Goal: Task Accomplishment & Management: Use online tool/utility

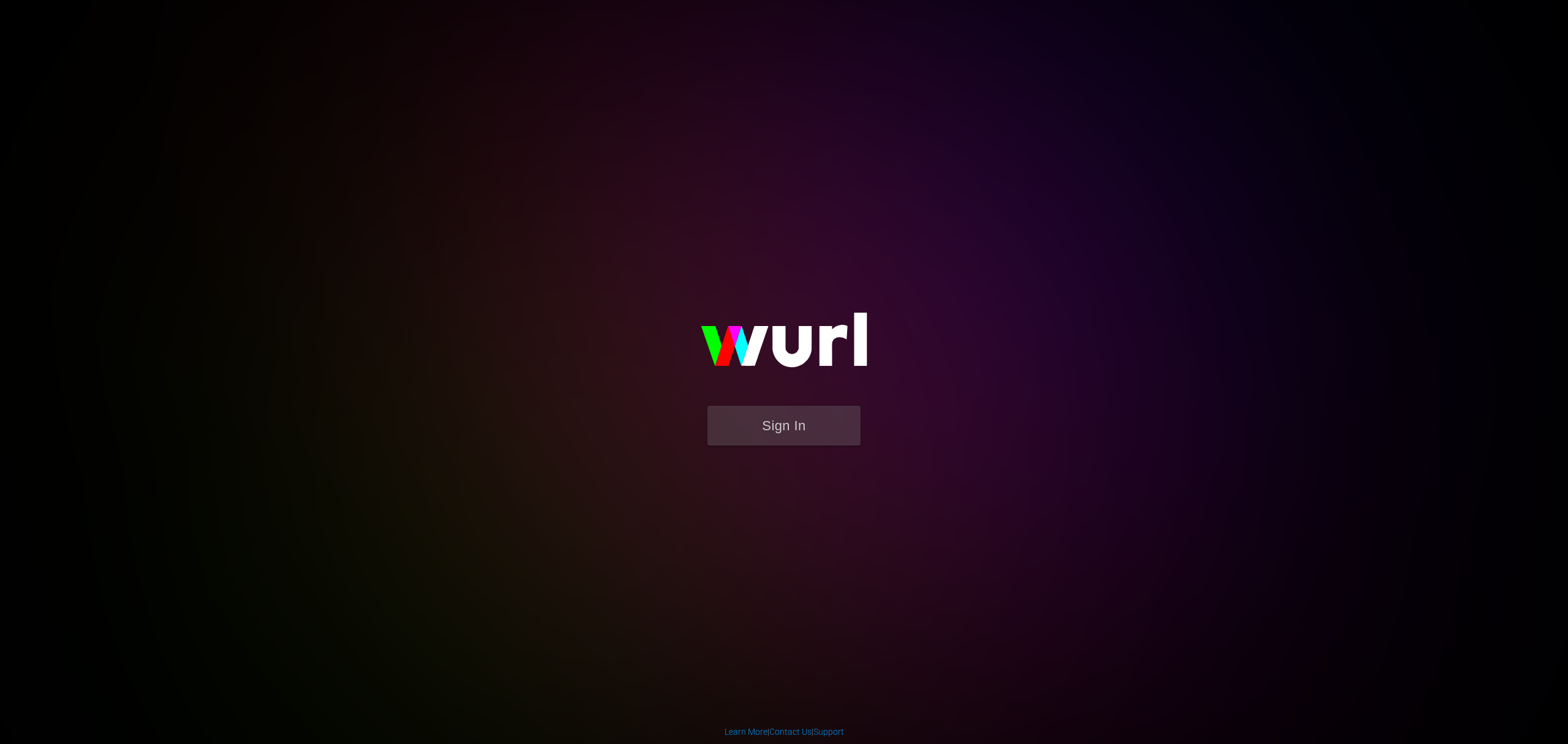
click at [762, 403] on img at bounding box center [784, 345] width 245 height 119
click at [762, 411] on button "Sign In" at bounding box center [783, 426] width 153 height 40
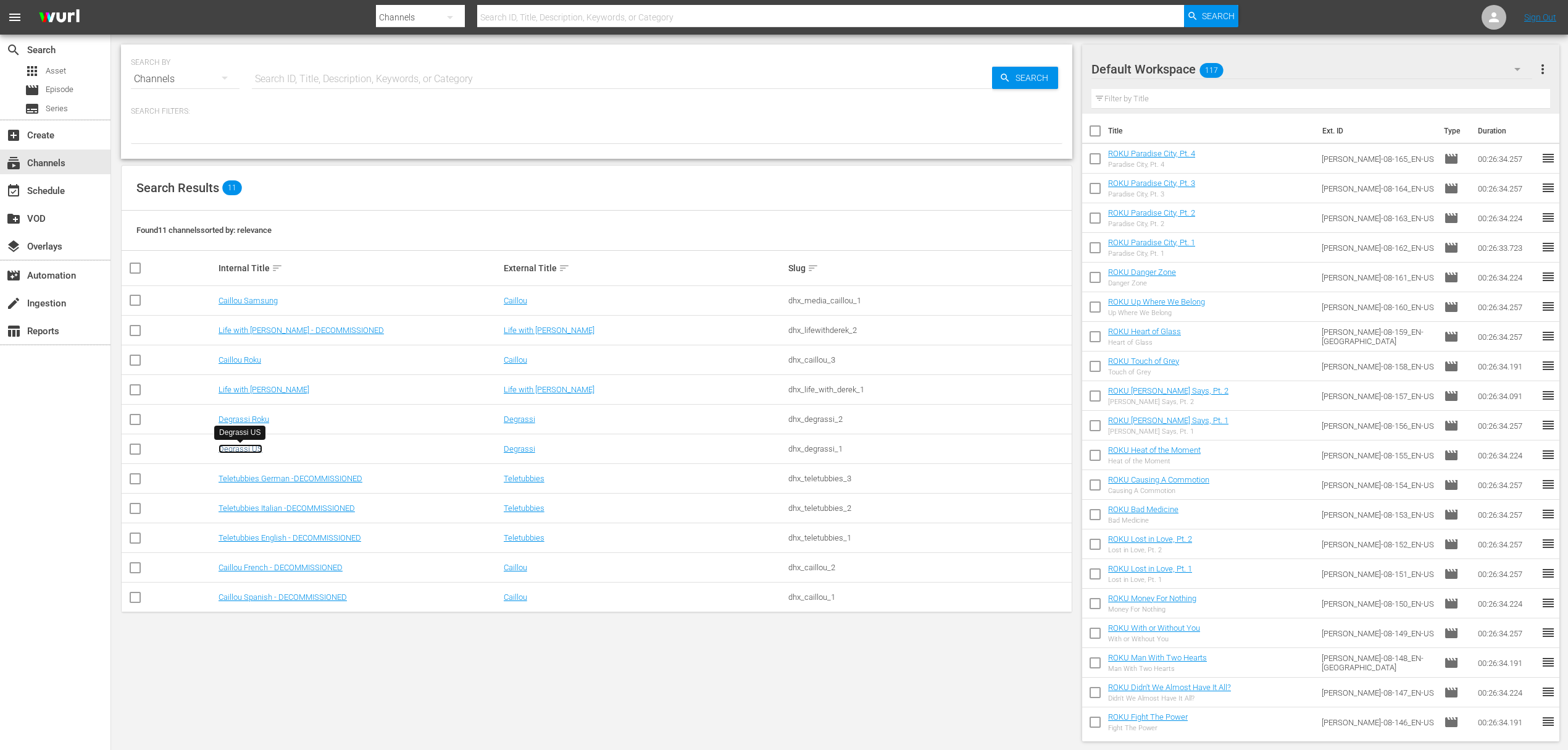
click at [251, 447] on link "Degrassi US" at bounding box center [241, 448] width 44 height 9
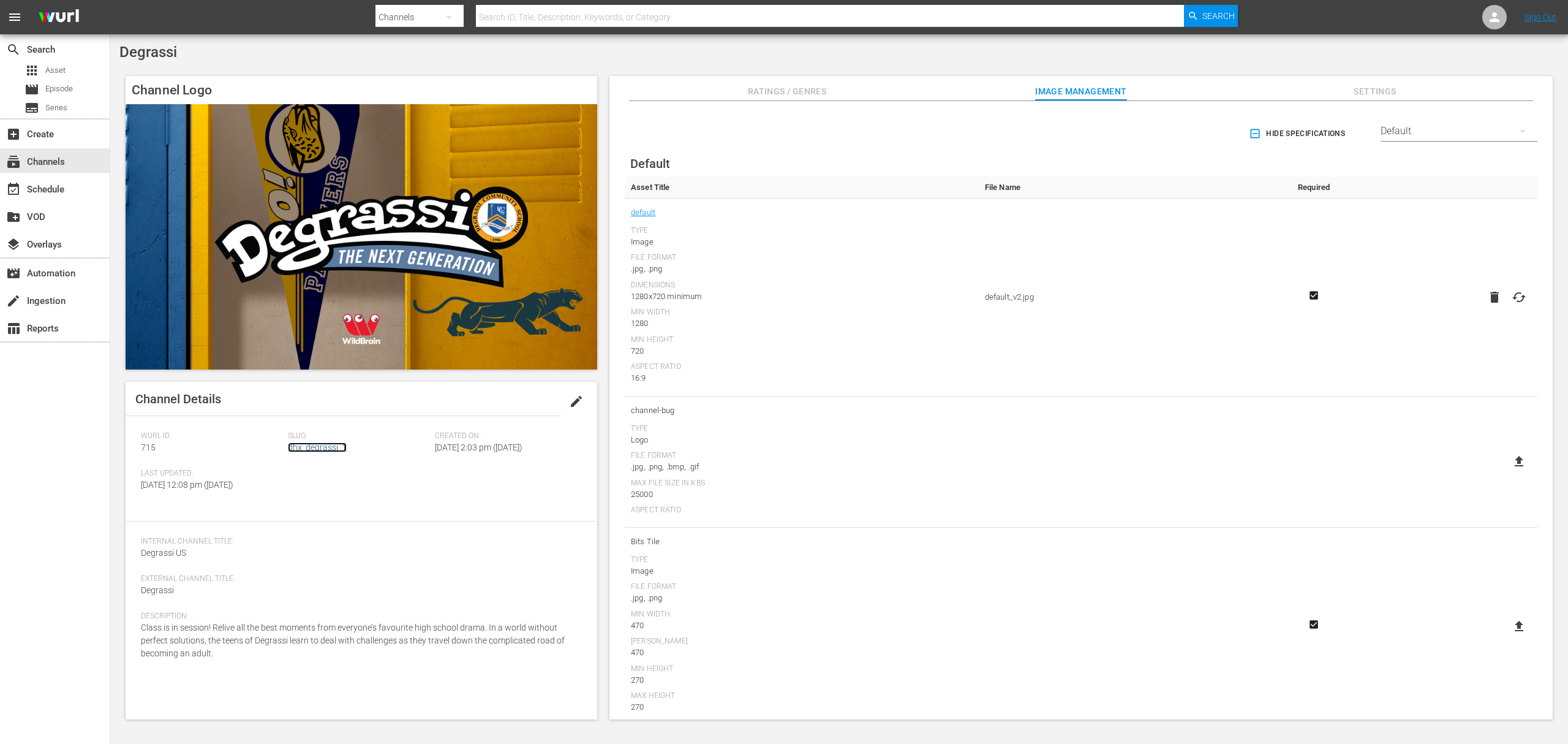
click at [338, 444] on link "dhx_degrassi_1" at bounding box center [317, 447] width 58 height 10
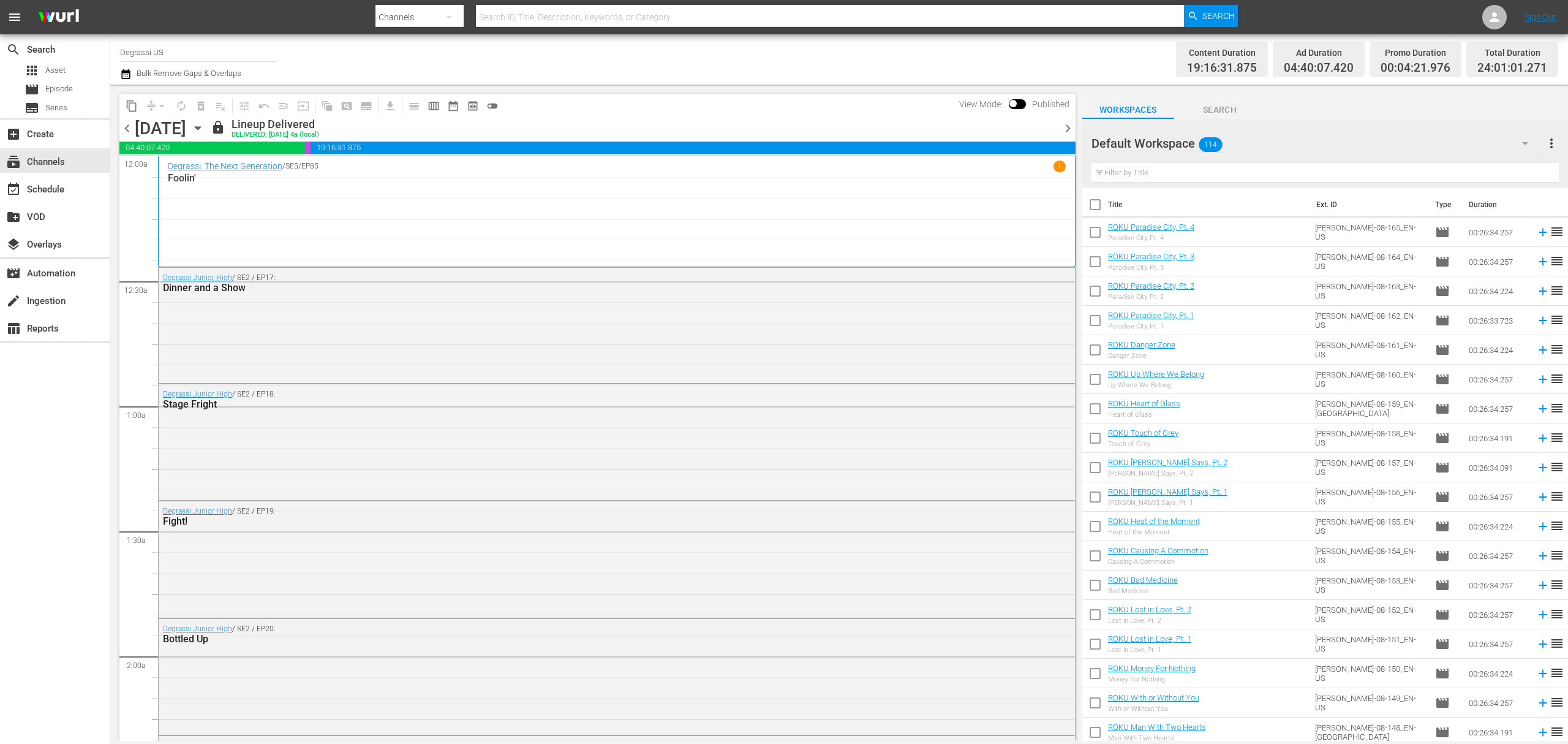
click at [208, 128] on div "Friday, September 5th September 5th" at bounding box center [170, 128] width 73 height 20
click at [200, 128] on icon "button" at bounding box center [198, 128] width 6 height 3
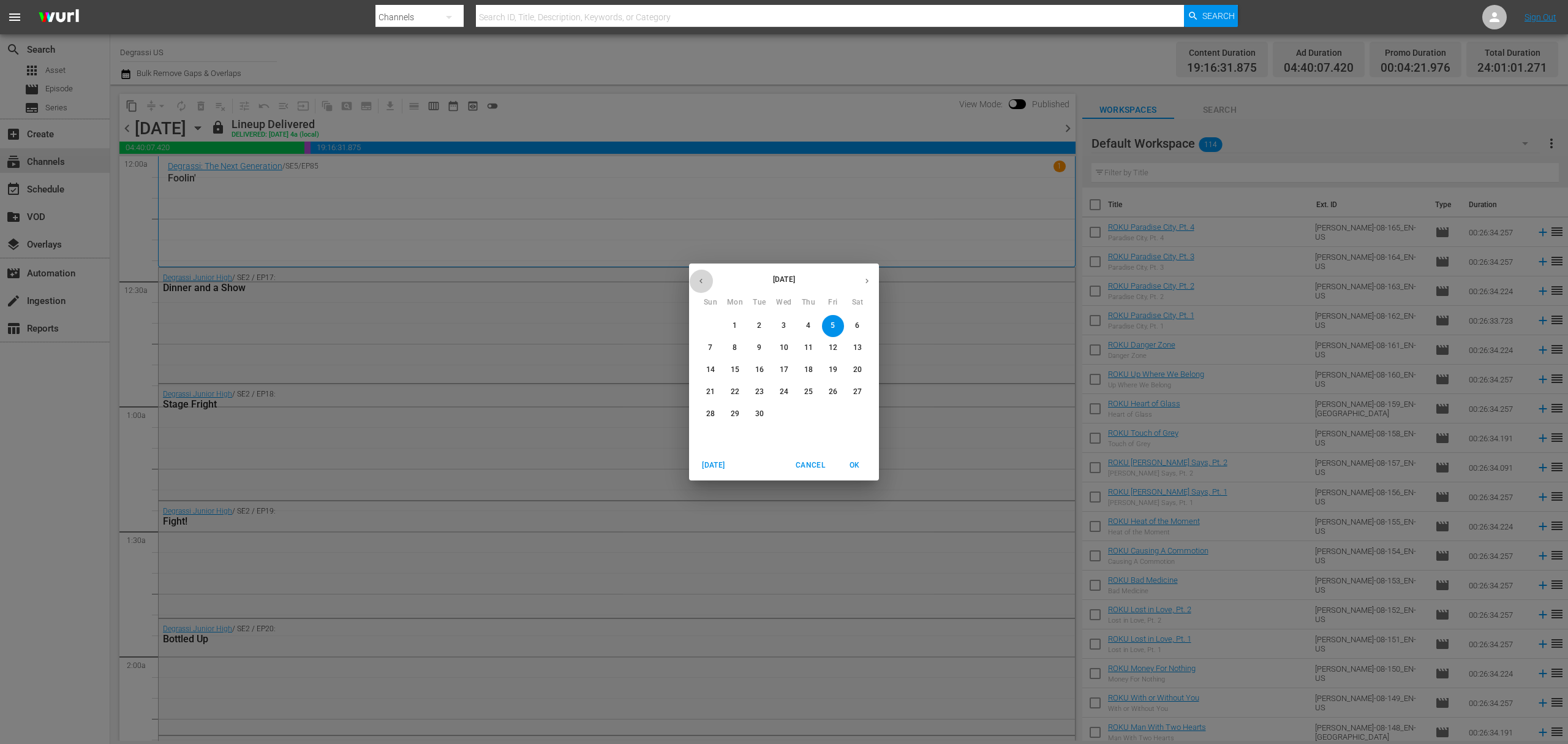
click at [708, 279] on button "button" at bounding box center [701, 281] width 24 height 24
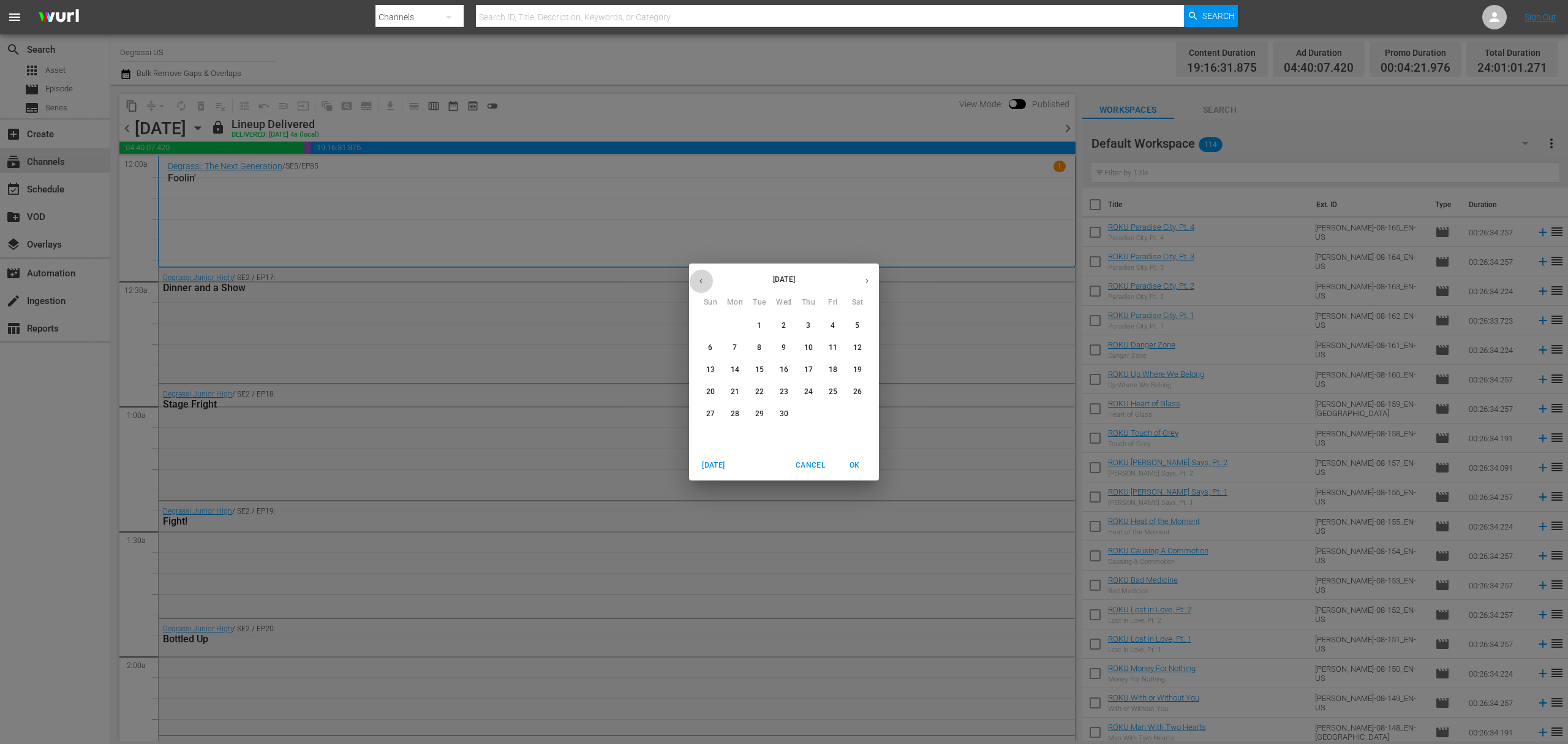
click at [708, 279] on button "button" at bounding box center [701, 281] width 24 height 24
click at [777, 321] on span "1" at bounding box center [783, 326] width 22 height 11
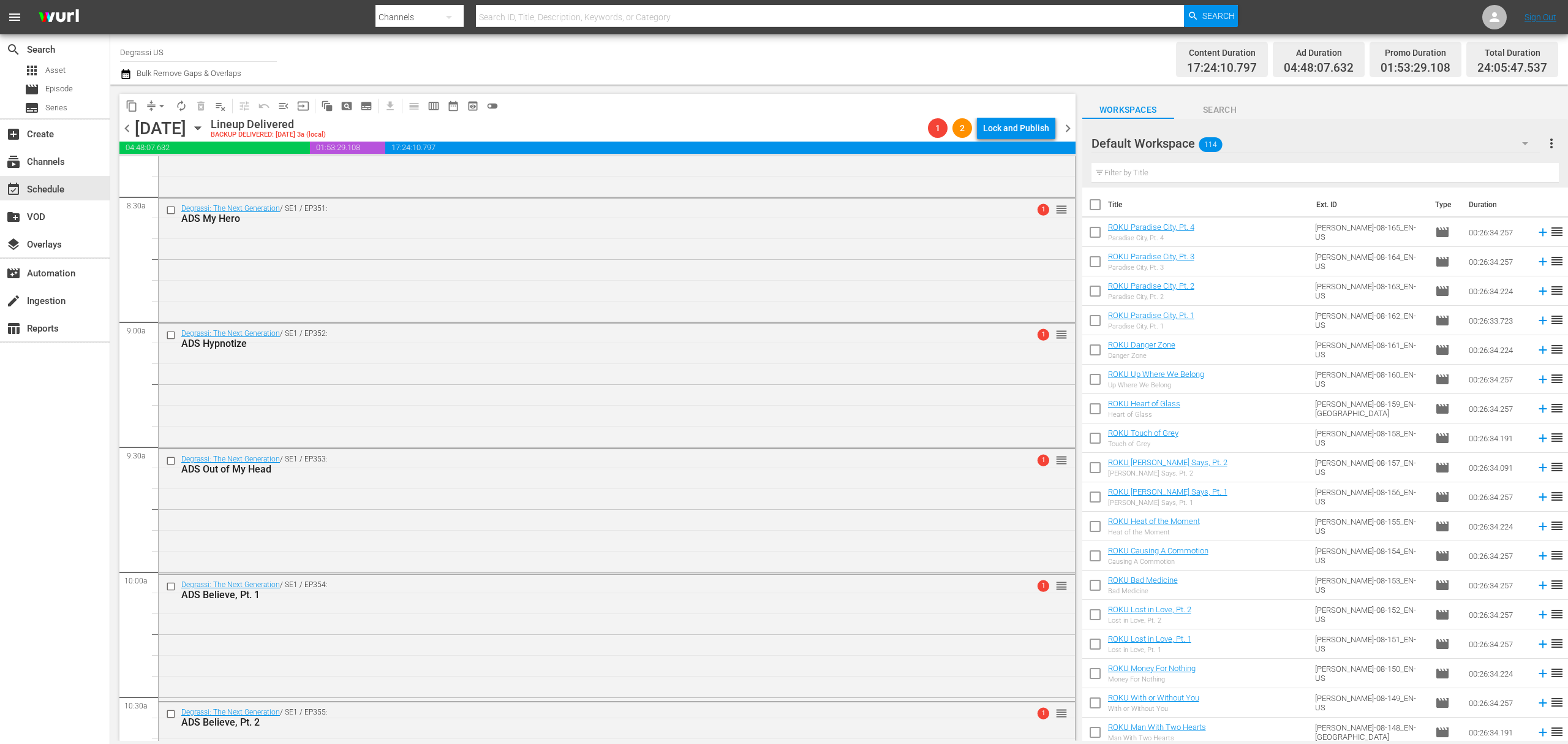
scroll to position [2331, 0]
click at [204, 128] on icon "button" at bounding box center [197, 128] width 13 height 13
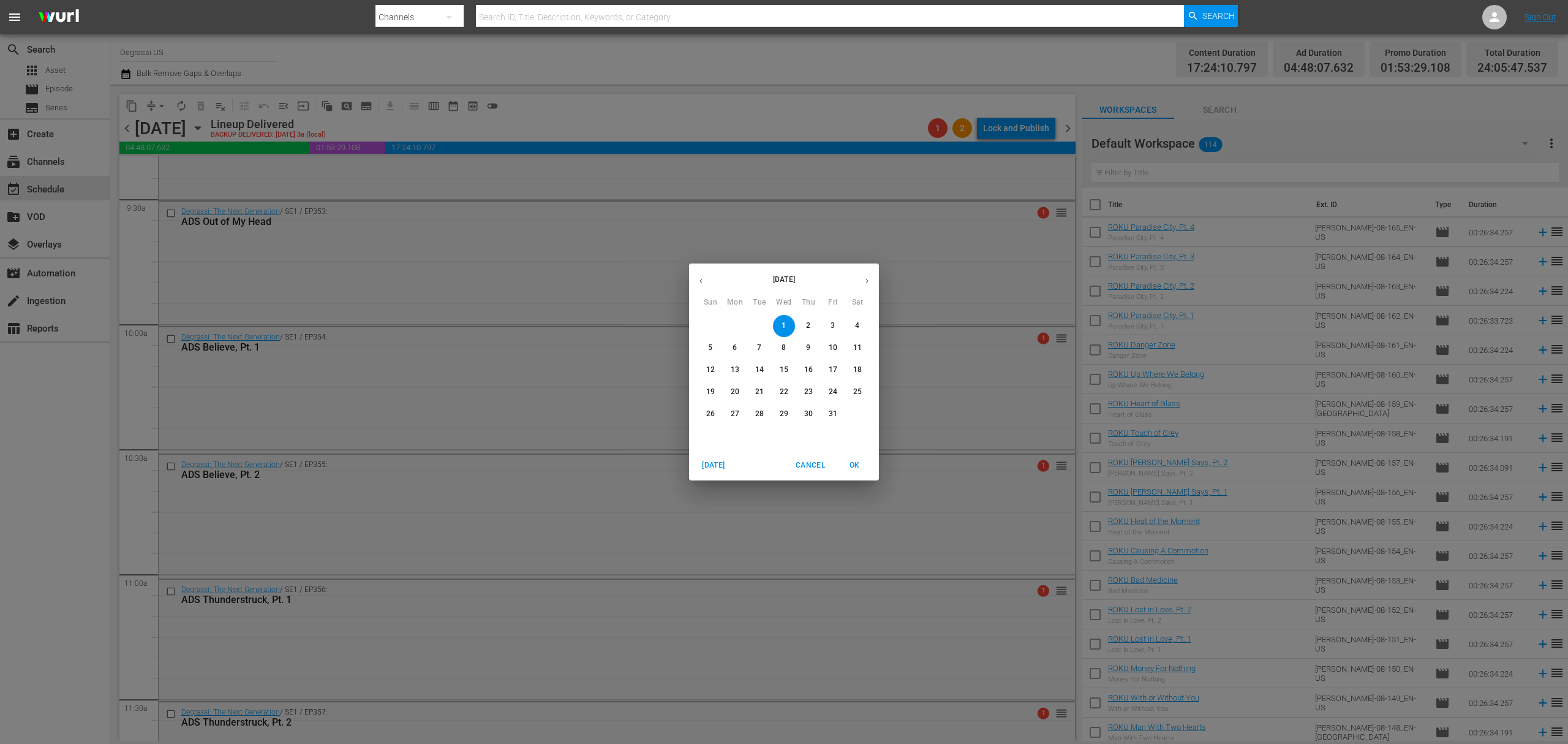
click at [807, 368] on p "16" at bounding box center [809, 369] width 8 height 11
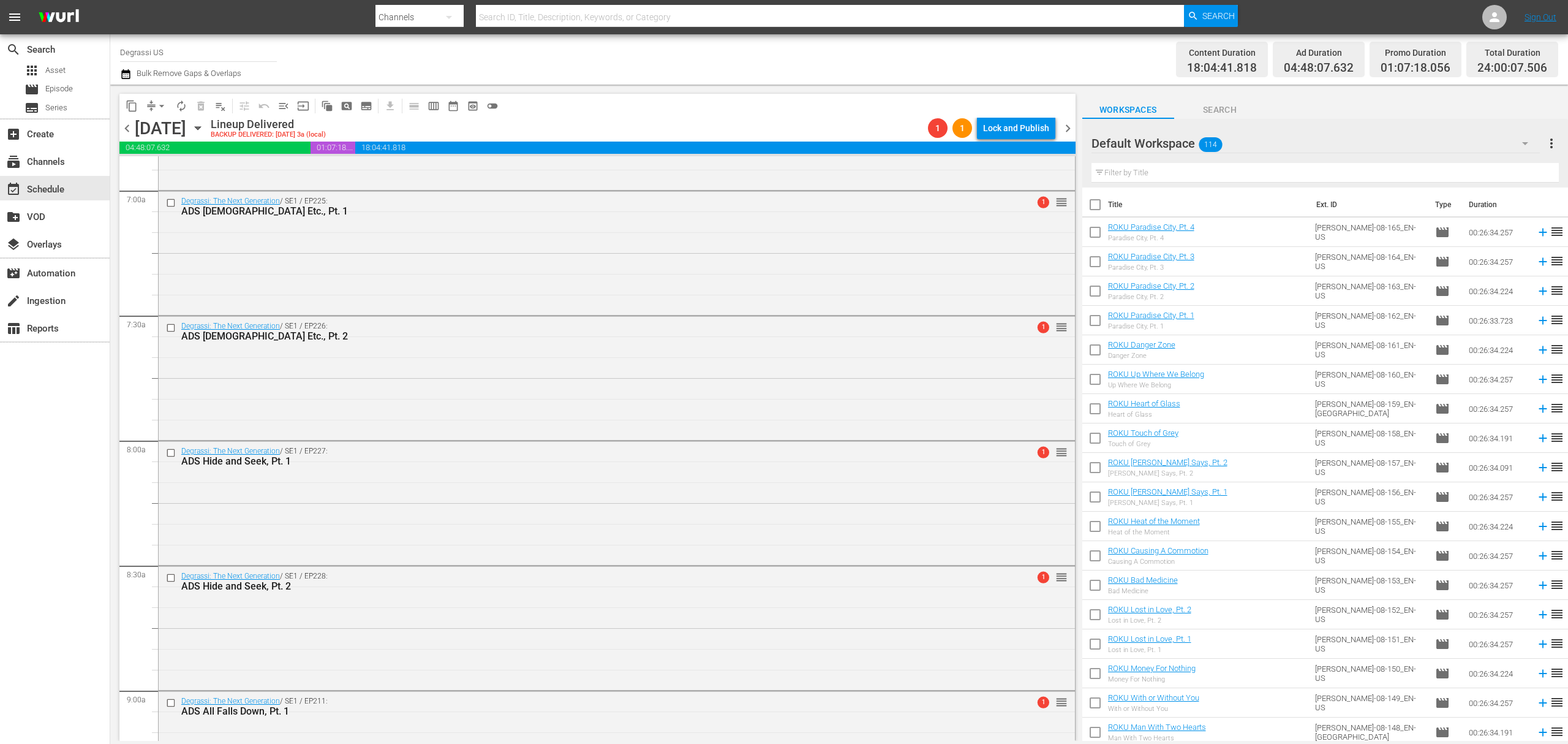
scroll to position [1997, 0]
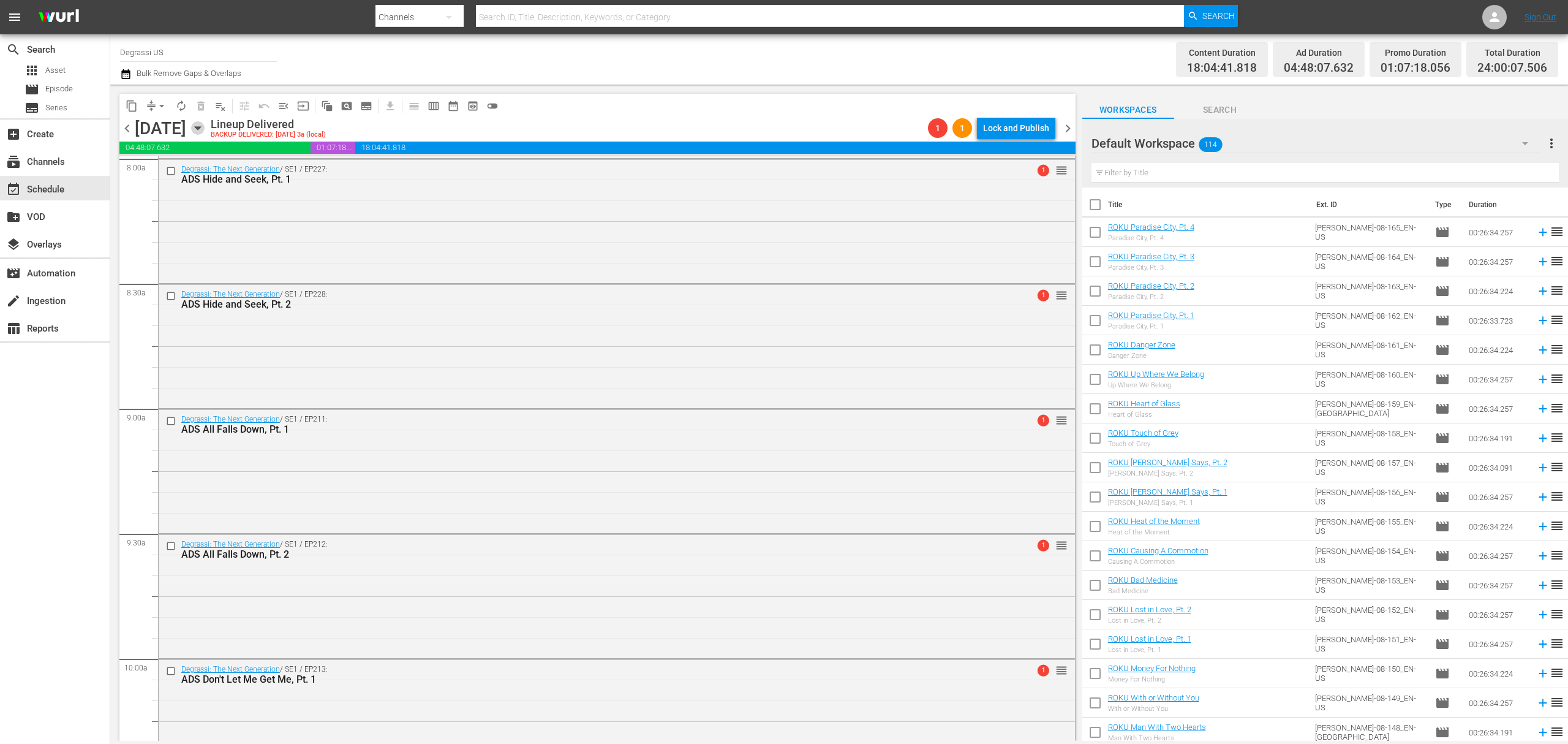
click at [204, 123] on icon "button" at bounding box center [197, 128] width 13 height 13
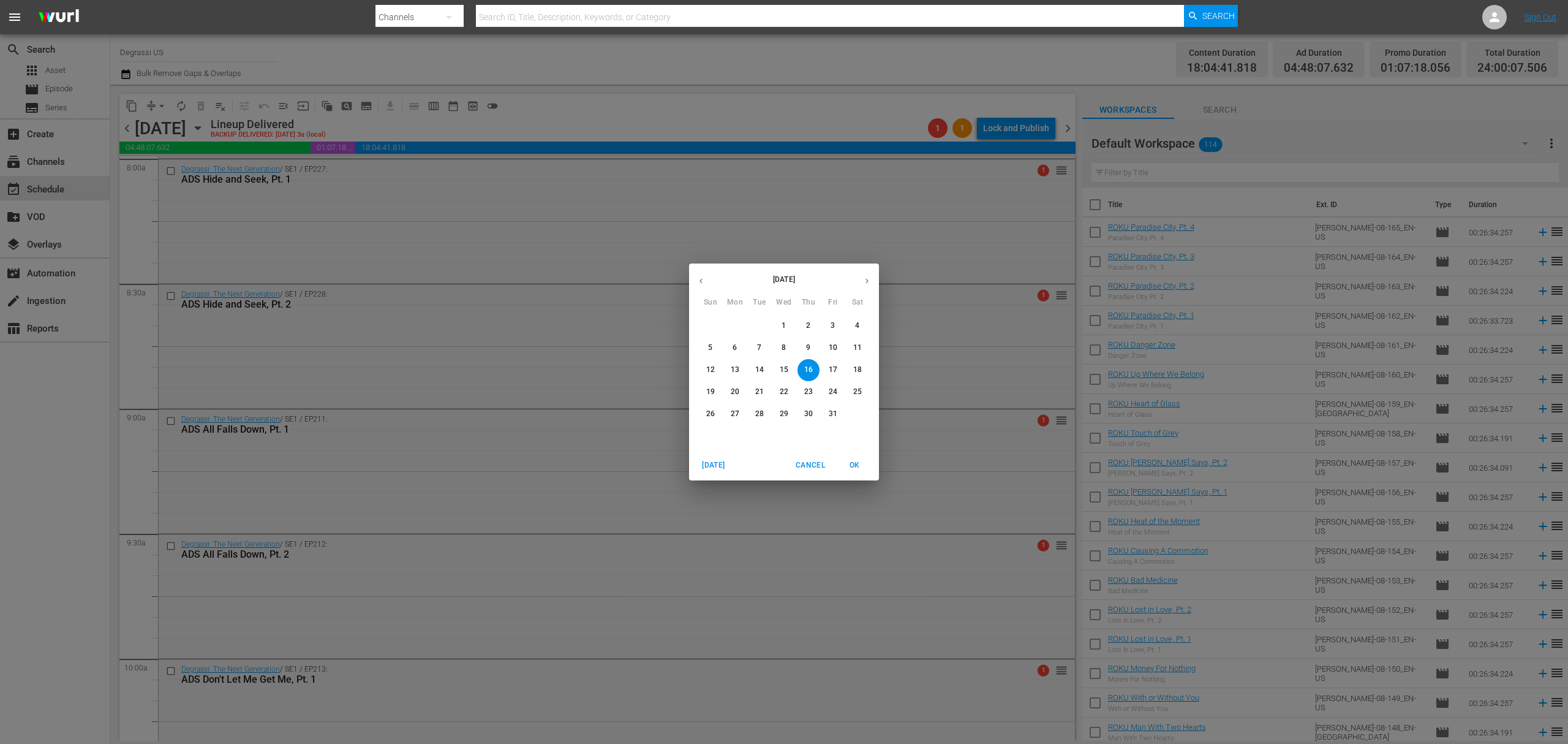
click at [860, 280] on button "button" at bounding box center [867, 281] width 24 height 24
click at [861, 326] on span "1" at bounding box center [857, 326] width 22 height 11
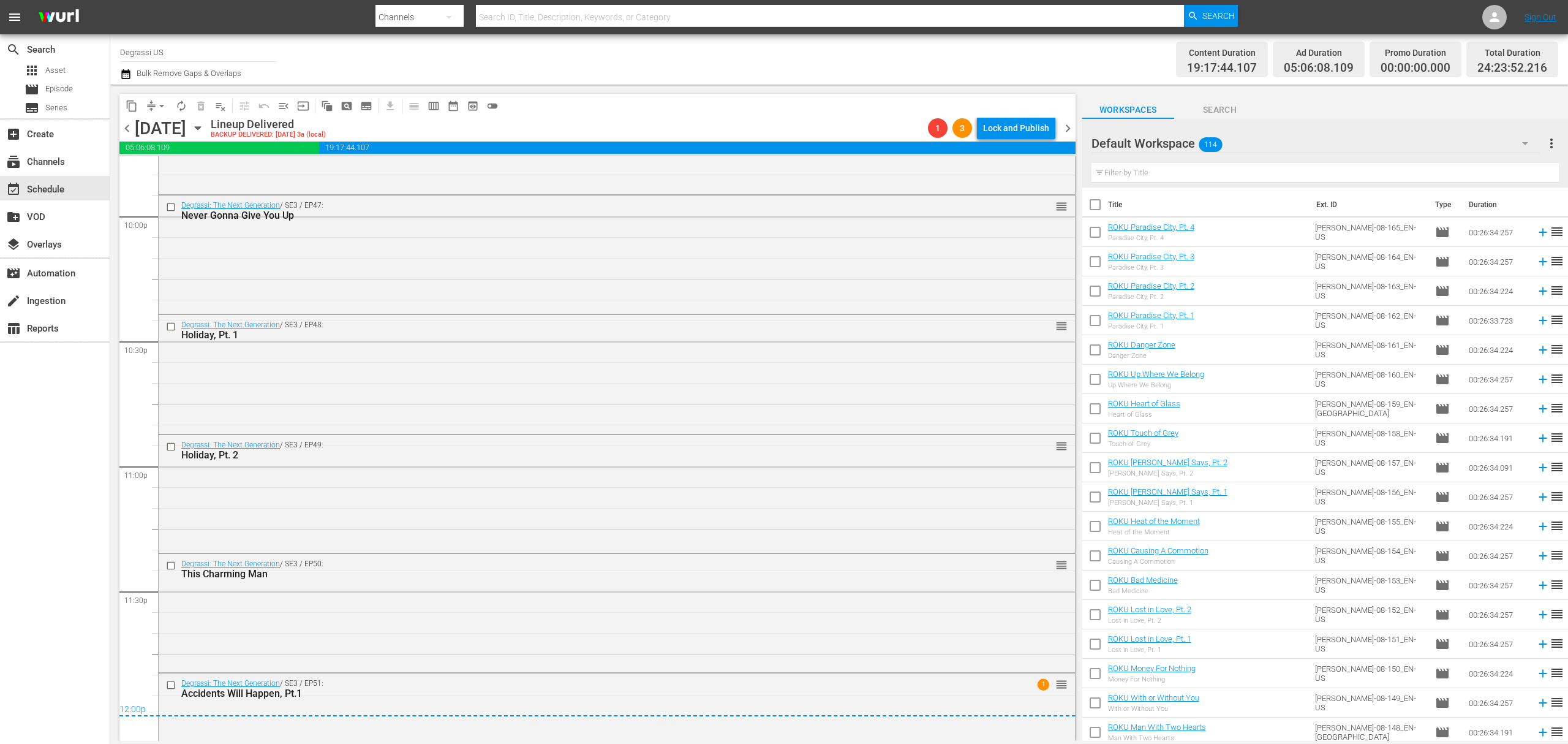
scroll to position [5490, 0]
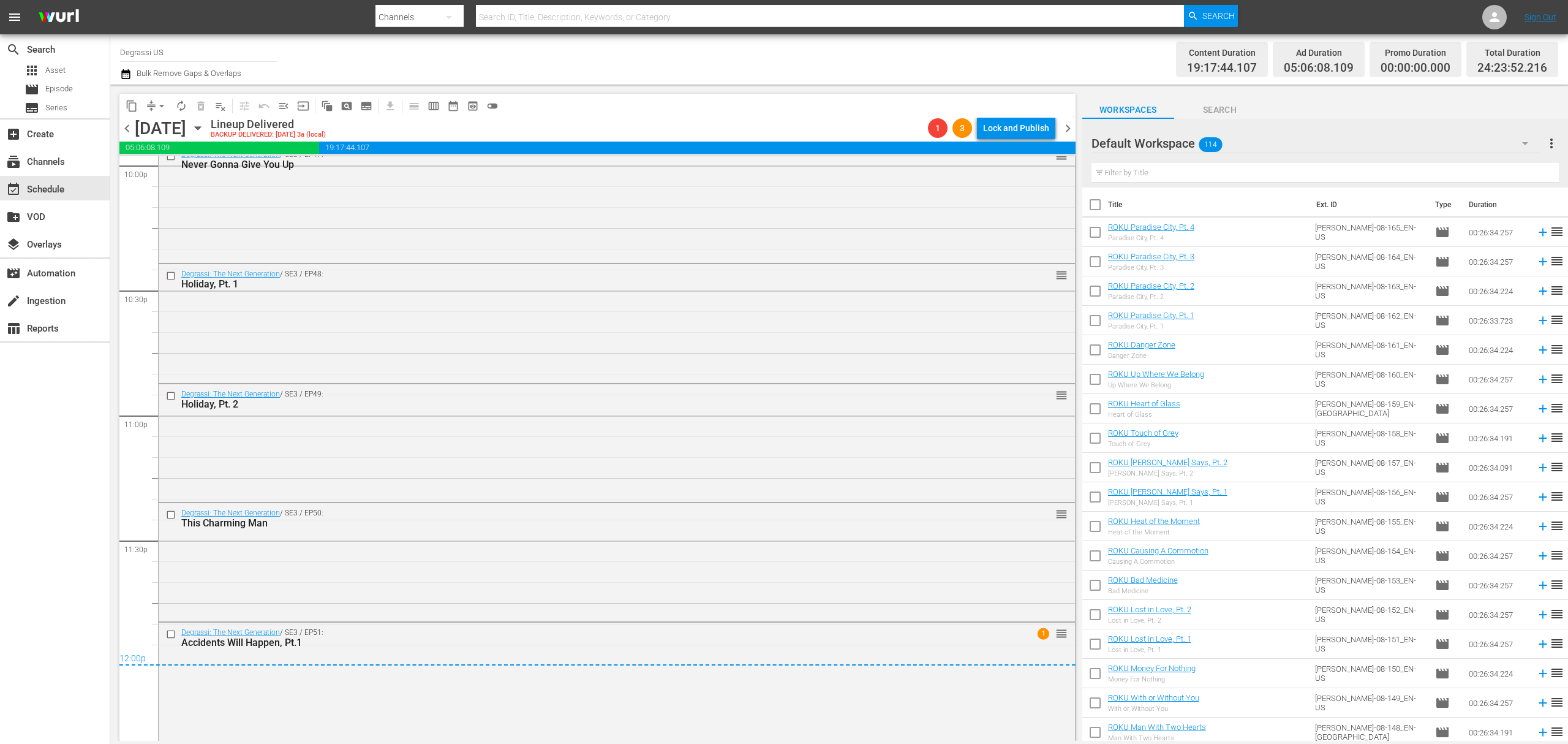
click at [120, 131] on span "chevron_left" at bounding box center [127, 128] width 15 height 16
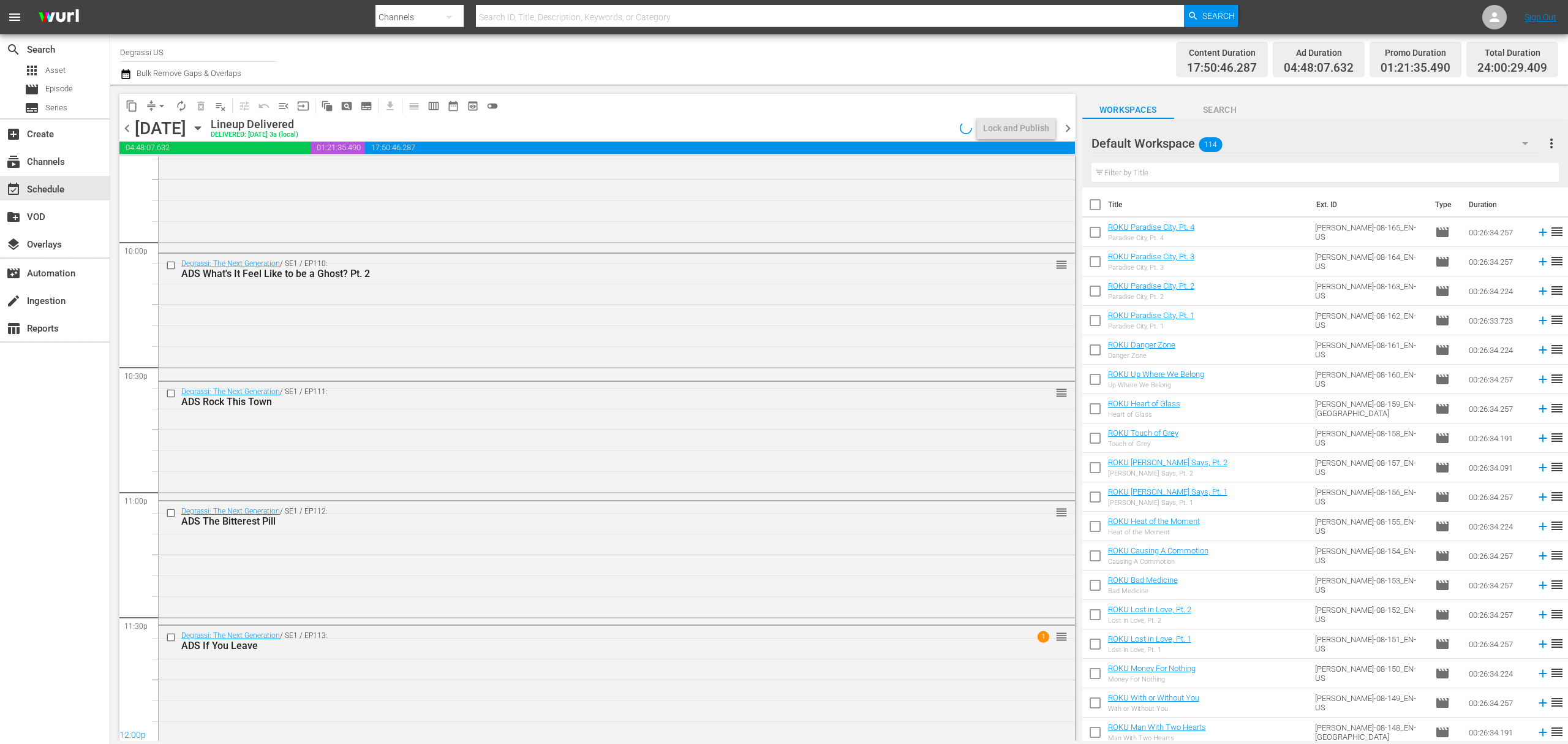
scroll to position [5415, 0]
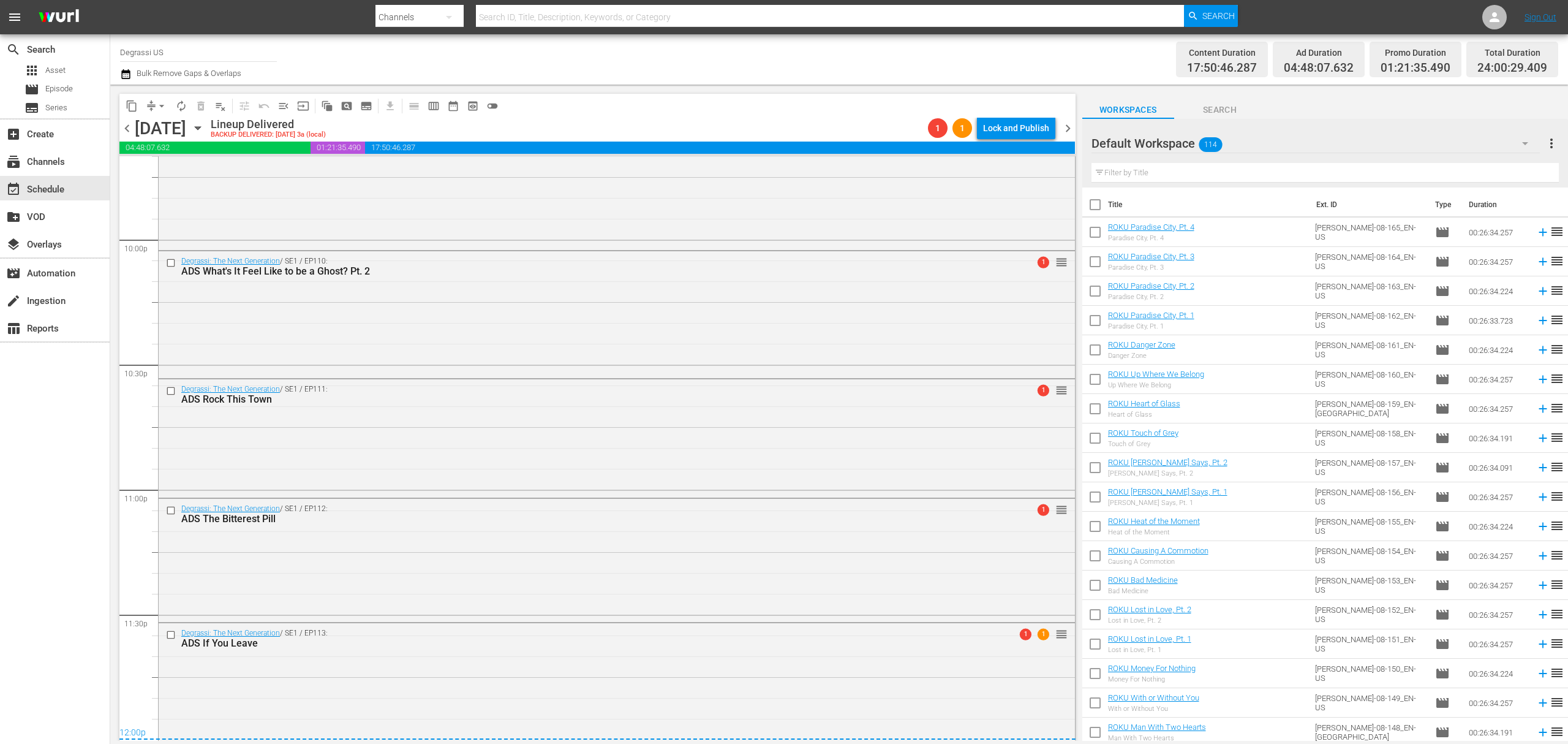
drag, startPoint x: 1076, startPoint y: 701, endPoint x: 1074, endPoint y: 388, distance: 313.0
click at [1074, 388] on div "content_copy compress arrow_drop_down autorenew_outlined delete_forever_outline…" at bounding box center [595, 412] width 969 height 656
drag, startPoint x: 123, startPoint y: 126, endPoint x: 1159, endPoint y: 459, distance: 1088.2
click at [123, 126] on span "chevron_left" at bounding box center [127, 128] width 15 height 16
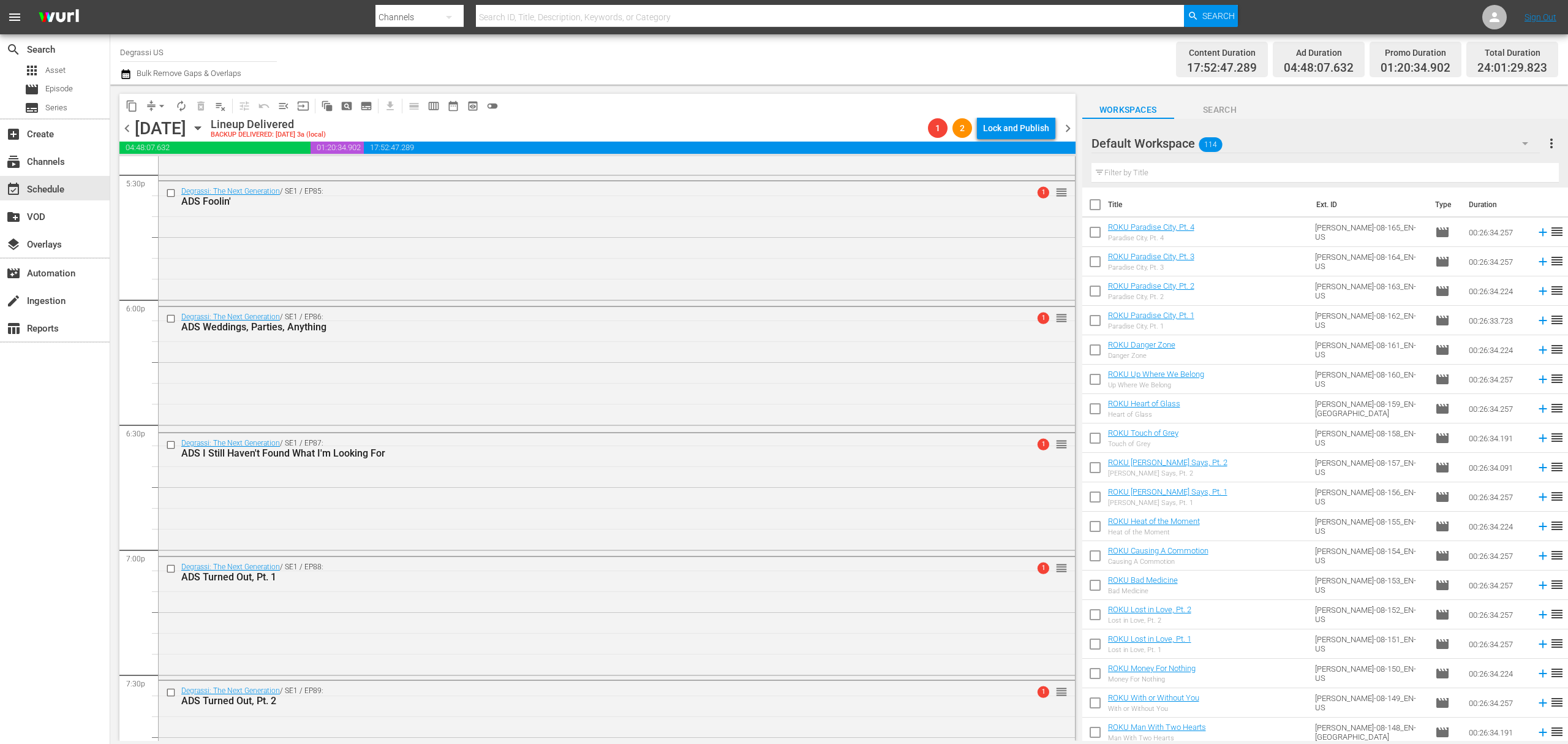
scroll to position [4647, 0]
